Goal: Check status: Check status

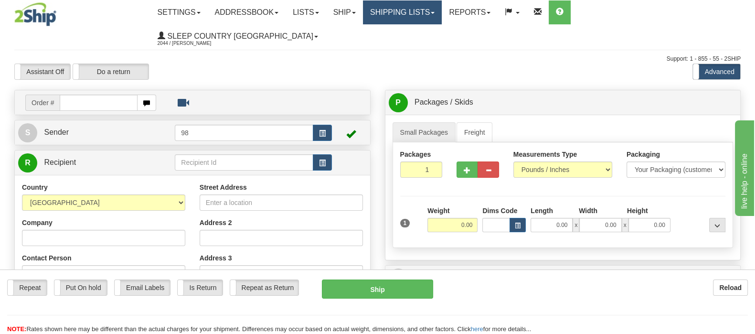
click at [427, 15] on link "Shipping lists" at bounding box center [402, 12] width 79 height 24
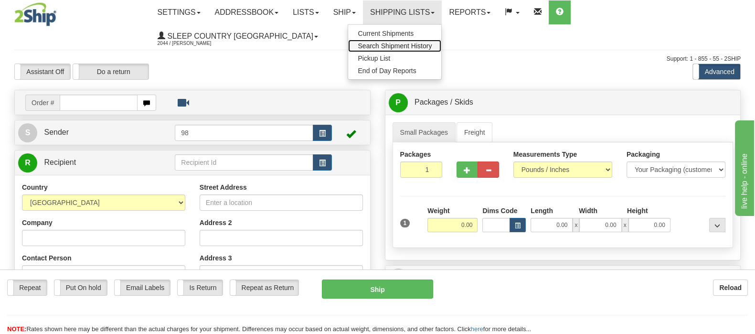
click at [432, 40] on link "Search Shipment History" at bounding box center [394, 46] width 93 height 12
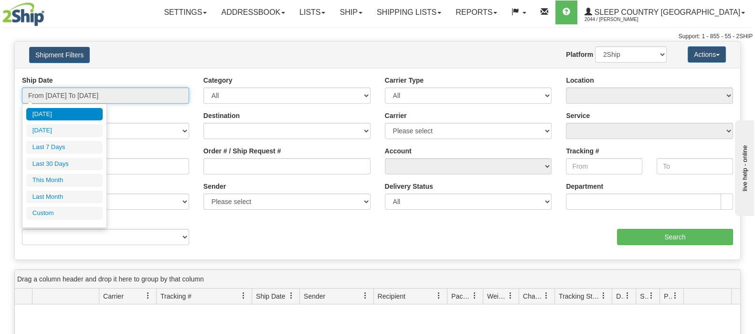
click at [87, 91] on input "From [DATE] To [DATE]" at bounding box center [105, 95] width 167 height 16
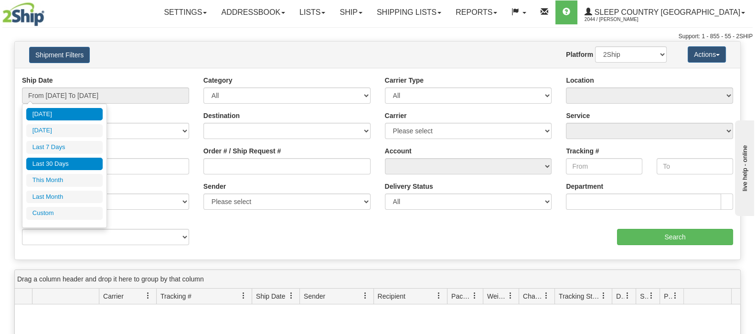
click at [76, 162] on li "Last 30 Days" at bounding box center [64, 164] width 76 height 13
type input "From 07/16/2025 To 08/14/2025"
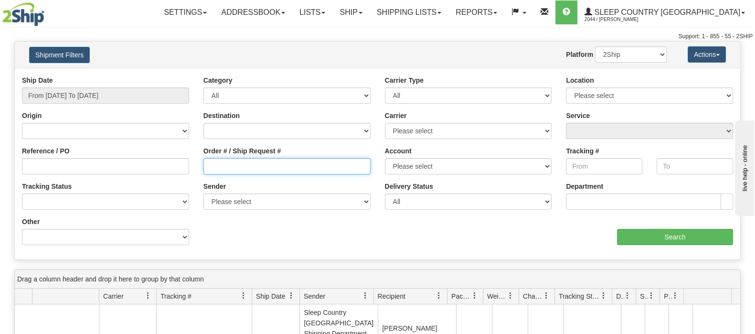
click at [263, 170] on input "Order # / Ship Request #" at bounding box center [286, 166] width 167 height 16
paste input "9000H964844"
type input "9000H964844"
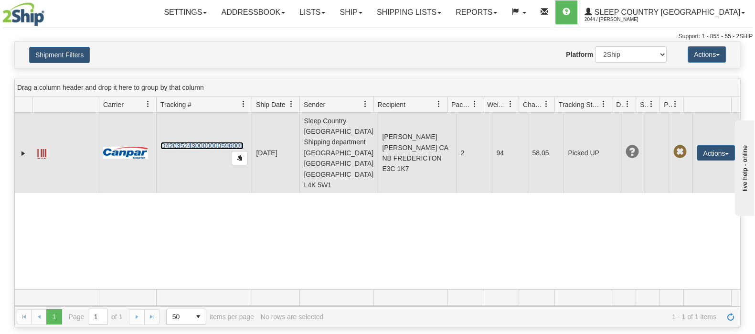
click at [220, 142] on link "D420352430000000596001" at bounding box center [201, 146] width 83 height 8
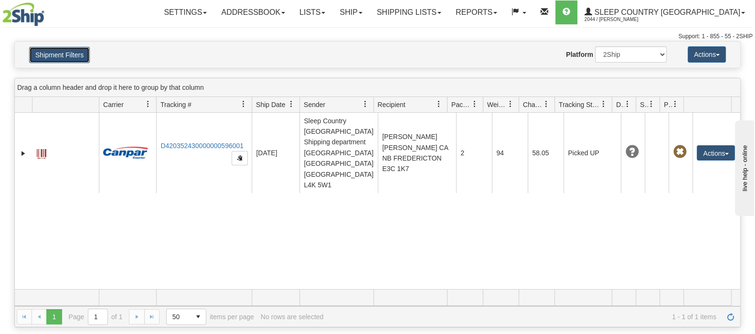
click at [75, 50] on button "Shipment Filters" at bounding box center [59, 55] width 61 height 16
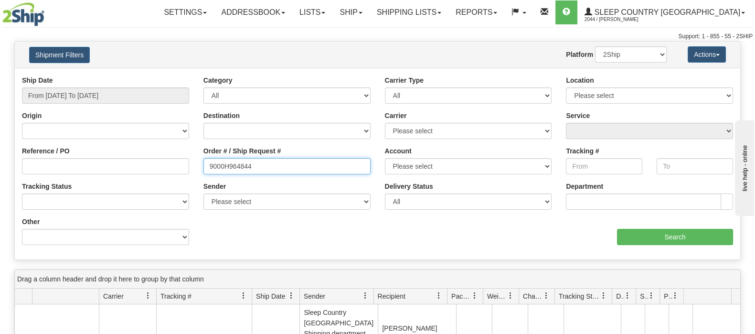
drag, startPoint x: 263, startPoint y: 160, endPoint x: 164, endPoint y: 167, distance: 98.7
click at [164, 75] on div "Reference / PO Order # / Ship Request # 9000H964844 Account Please select Canad…" at bounding box center [378, 75] width 726 height 0
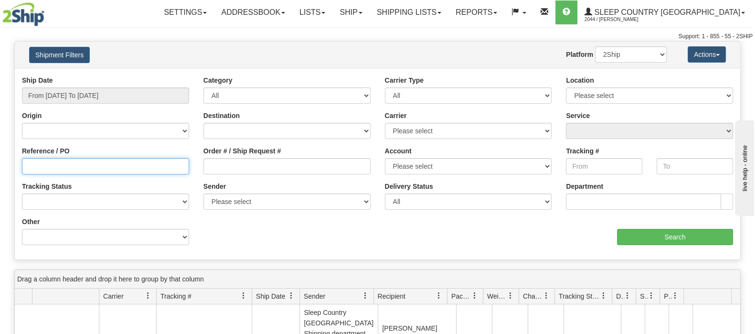
drag, startPoint x: 160, startPoint y: 164, endPoint x: 164, endPoint y: 169, distance: 6.4
click at [164, 171] on input "Reference / PO" at bounding box center [105, 166] width 167 height 16
paste input "1018900"
drag, startPoint x: 27, startPoint y: 162, endPoint x: 32, endPoint y: 167, distance: 7.4
click at [27, 162] on input "1018900" at bounding box center [105, 166] width 167 height 16
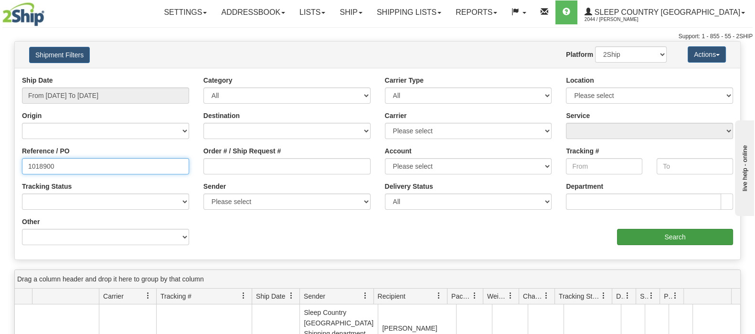
type input "1018900"
click at [686, 237] on input "Search" at bounding box center [675, 237] width 116 height 16
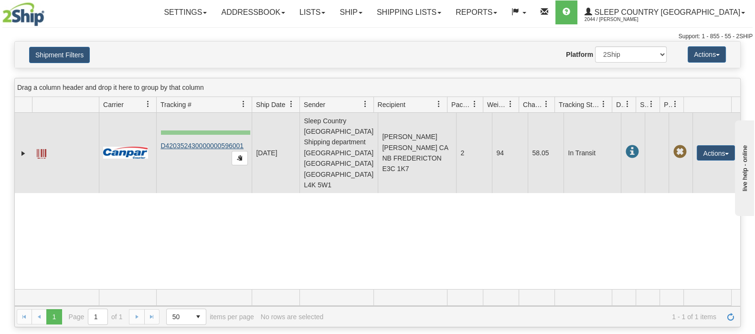
drag, startPoint x: 250, startPoint y: 130, endPoint x: 161, endPoint y: 135, distance: 89.4
click at [161, 135] on td "D420352430000000596001" at bounding box center [204, 153] width 96 height 80
click at [215, 142] on link "D420352430000000596001" at bounding box center [201, 146] width 83 height 8
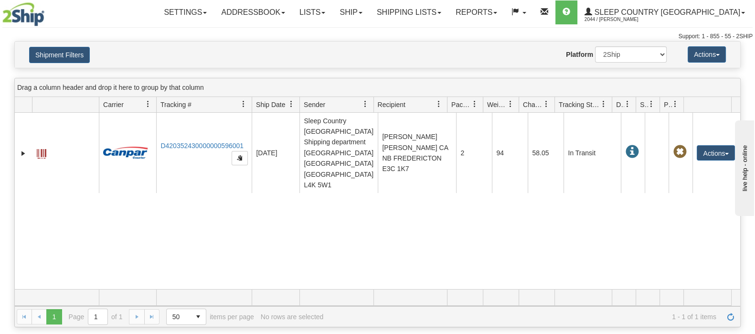
click at [492, 234] on div "31441145 2044 D420352430000000596001 08/13/2025 08/13/2025 07:32:55 AM Sleep Co…" at bounding box center [378, 201] width 726 height 176
click at [326, 214] on div "31441145 2044 D420352430000000596001 08/13/2025 08/13/2025 07:32:55 AM Sleep Co…" at bounding box center [378, 201] width 726 height 176
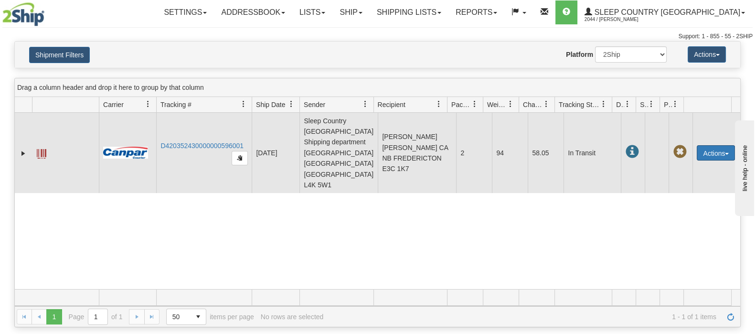
click at [697, 145] on button "Actions" at bounding box center [716, 152] width 38 height 15
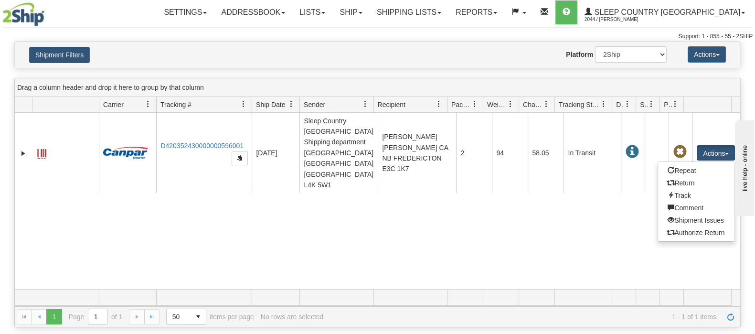
click at [561, 248] on div "31441145 2044 D420352430000000596001 08/13/2025 08/13/2025 07:32:55 AM Sleep Co…" at bounding box center [378, 201] width 726 height 176
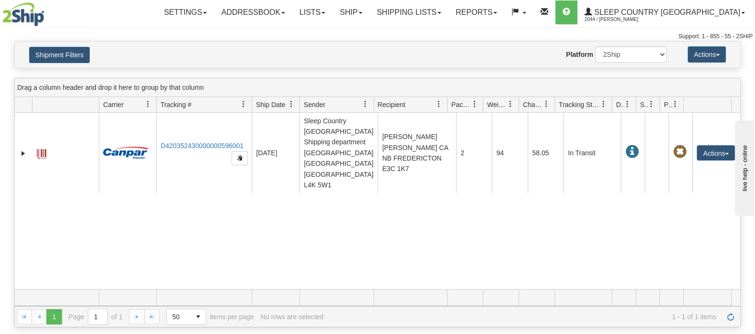
click at [430, 232] on div "31441145 2044 D420352430000000596001 08/13/2025 08/13/2025 07:32:55 AM Sleep Co…" at bounding box center [378, 201] width 726 height 176
